Goal: Check status: Check status

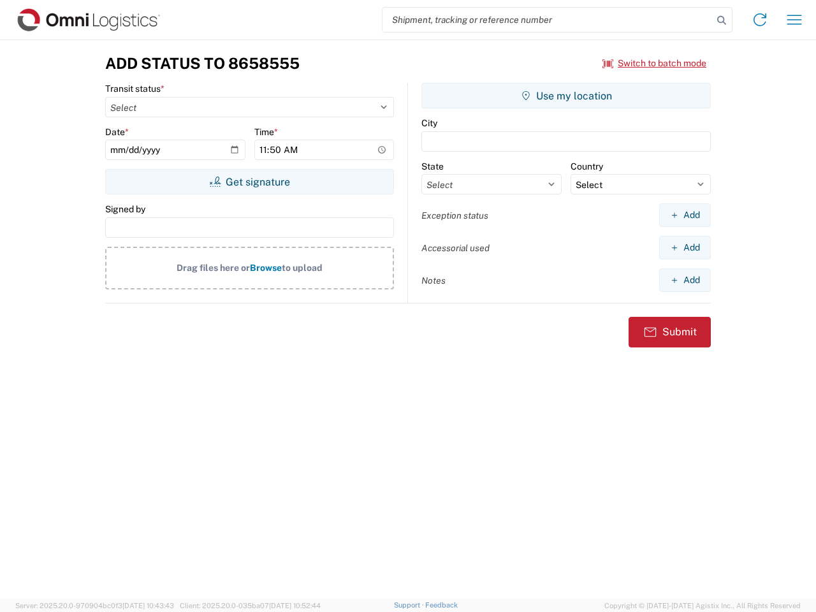
click at [548, 20] on input "search" at bounding box center [548, 20] width 330 height 24
click at [722, 20] on icon at bounding box center [722, 20] width 18 height 18
click at [760, 20] on icon at bounding box center [760, 20] width 20 height 20
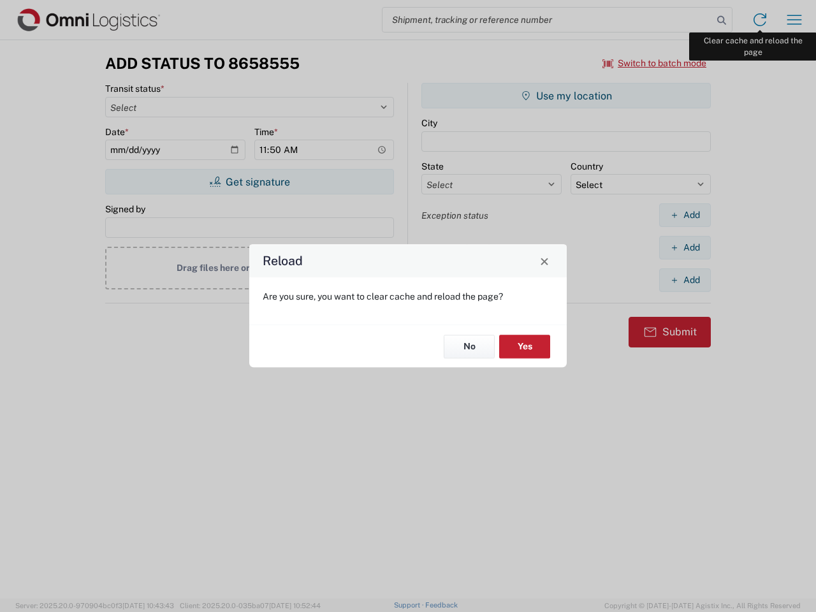
click at [795, 20] on div "Reload Are you sure, you want to clear cache and reload the page? No Yes" at bounding box center [408, 306] width 816 height 612
click at [655, 63] on div "Reload Are you sure, you want to clear cache and reload the page? No Yes" at bounding box center [408, 306] width 816 height 612
click at [249, 182] on div "Reload Are you sure, you want to clear cache and reload the page? No Yes" at bounding box center [408, 306] width 816 height 612
click at [566, 96] on div "Reload Are you sure, you want to clear cache and reload the page? No Yes" at bounding box center [408, 306] width 816 height 612
click at [685, 215] on div "Reload Are you sure, you want to clear cache and reload the page? No Yes" at bounding box center [408, 306] width 816 height 612
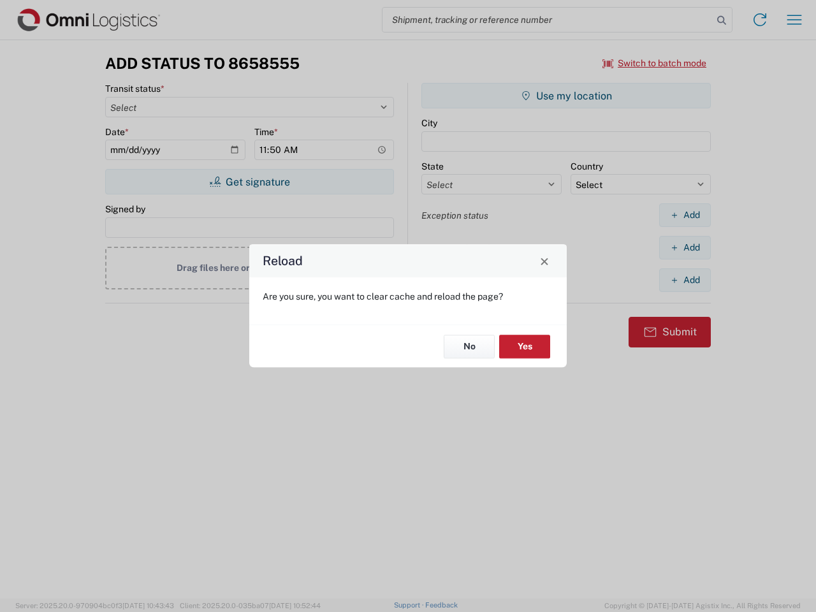
click at [685, 247] on div "Reload Are you sure, you want to clear cache and reload the page? No Yes" at bounding box center [408, 306] width 816 height 612
click at [685, 280] on div "Reload Are you sure, you want to clear cache and reload the page? No Yes" at bounding box center [408, 306] width 816 height 612
